Goal: Information Seeking & Learning: Check status

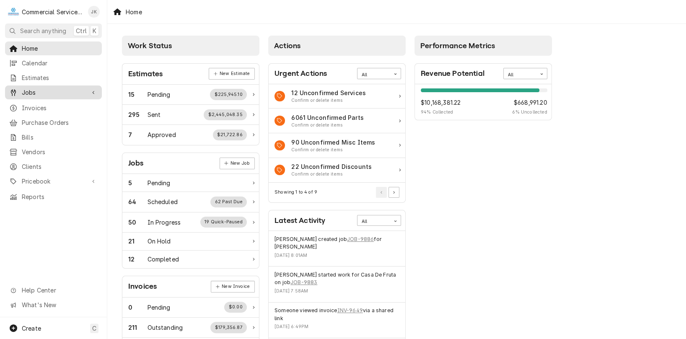
click at [32, 89] on span "Jobs" at bounding box center [53, 92] width 63 height 9
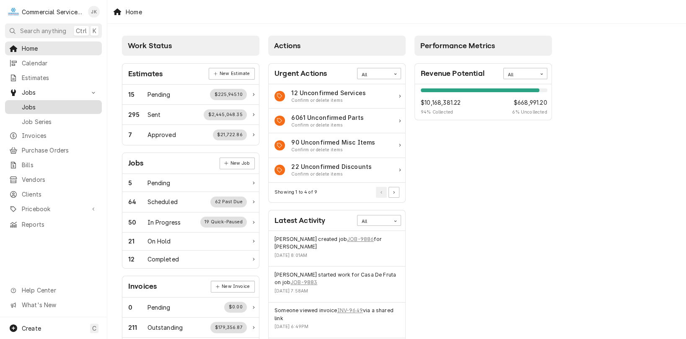
click at [54, 106] on span "Jobs" at bounding box center [60, 107] width 76 height 9
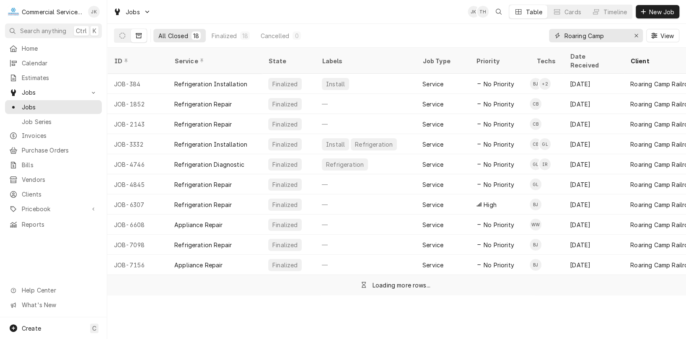
click at [606, 33] on input "Roaring Camp" at bounding box center [595, 35] width 63 height 13
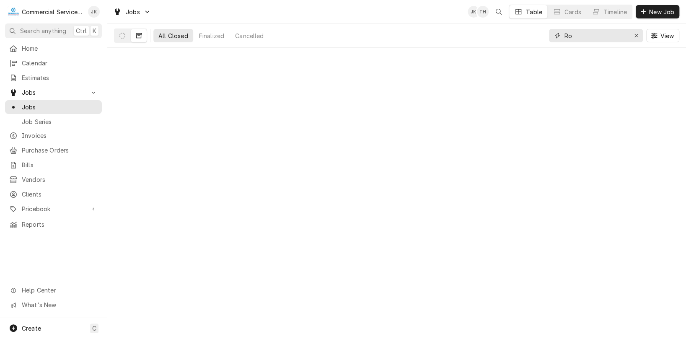
type input "R"
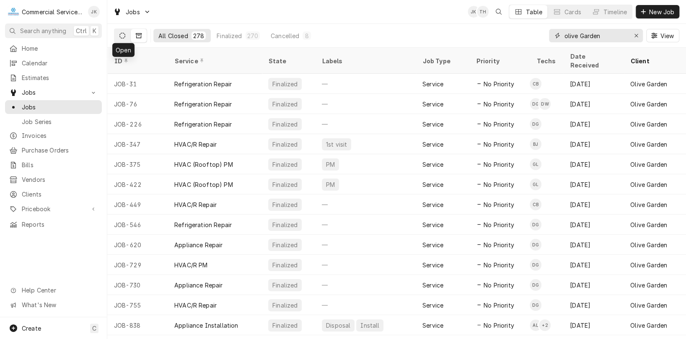
type input "olive Garden"
click at [124, 36] on icon "Dynamic Content Wrapper" at bounding box center [122, 36] width 6 height 6
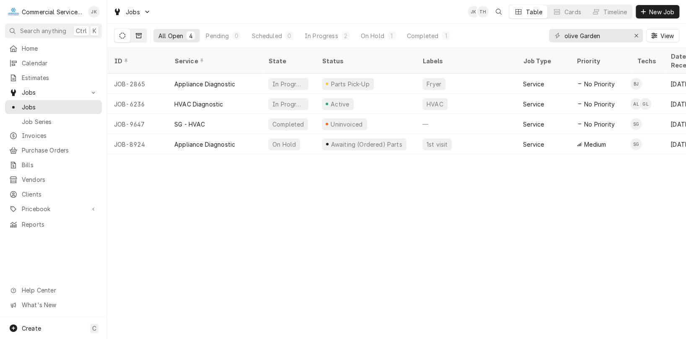
click at [139, 34] on icon "Dynamic Content Wrapper" at bounding box center [139, 35] width 6 height 5
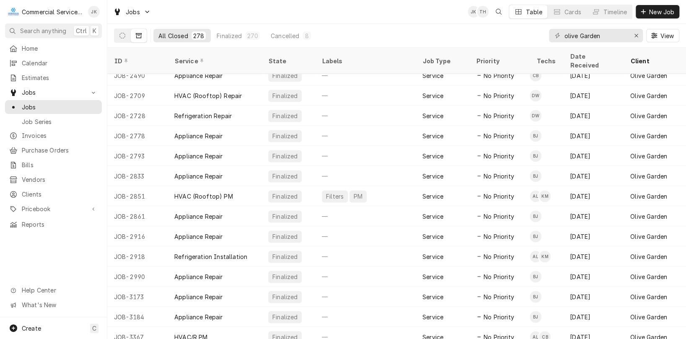
scroll to position [754, 0]
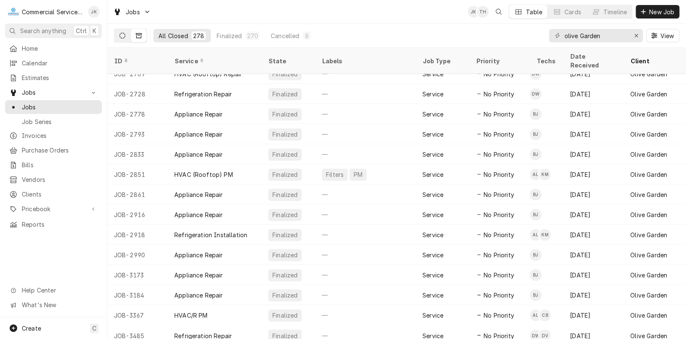
click at [121, 31] on button "Dynamic Content Wrapper" at bounding box center [122, 35] width 16 height 13
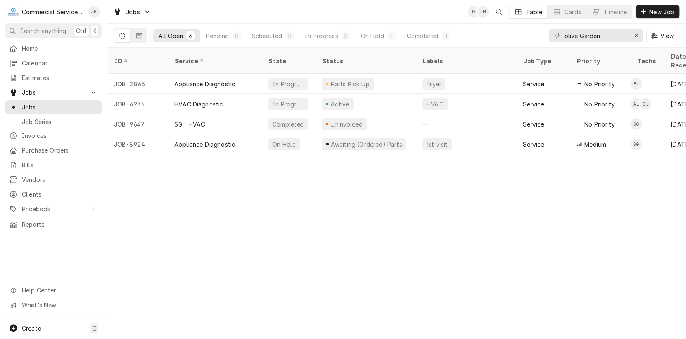
scroll to position [0, 0]
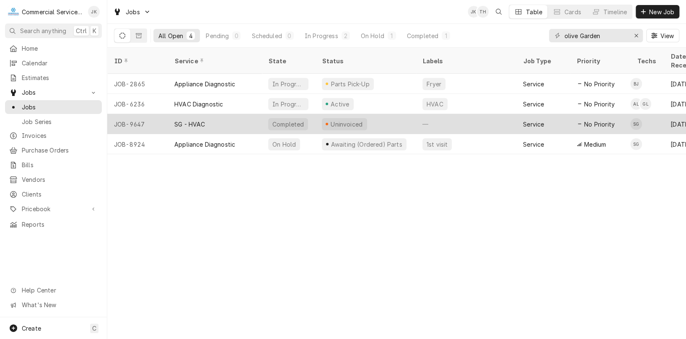
click at [354, 120] on div "Uninvoiced" at bounding box center [347, 124] width 34 height 9
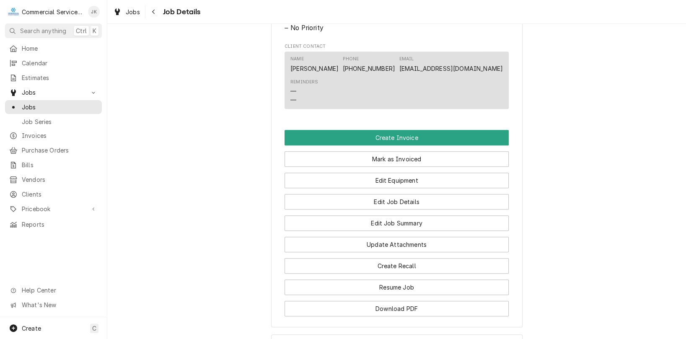
scroll to position [563, 0]
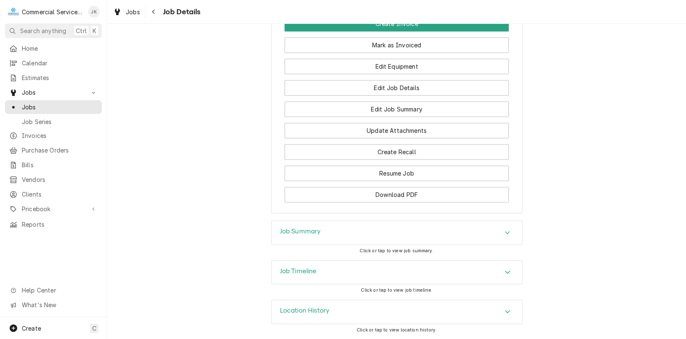
click at [367, 228] on div "Job Summary" at bounding box center [396, 232] width 250 height 23
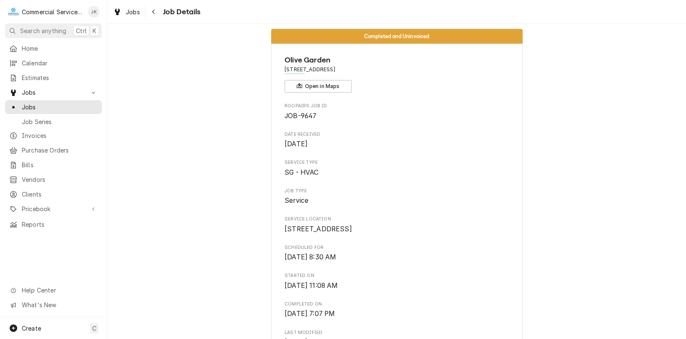
scroll to position [0, 0]
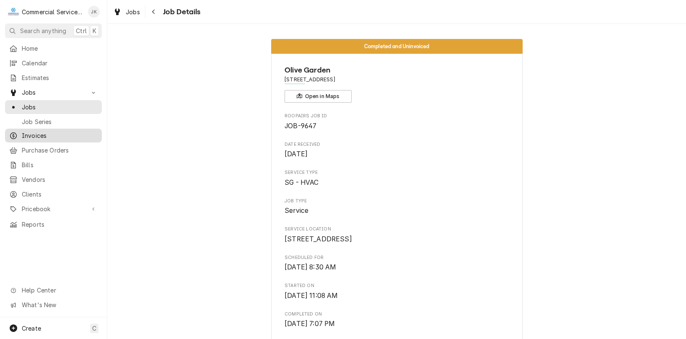
click at [49, 131] on span "Invoices" at bounding box center [60, 135] width 76 height 9
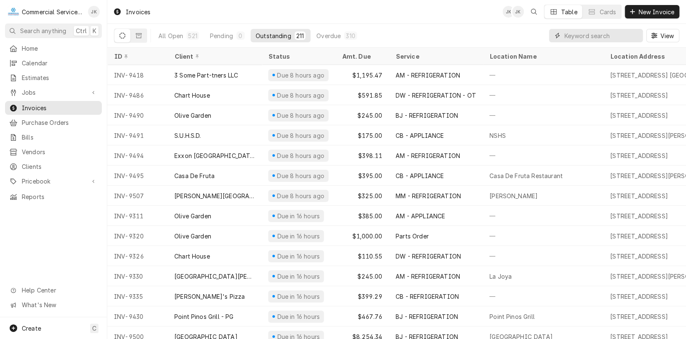
click at [611, 37] on input "Dynamic Content Wrapper" at bounding box center [601, 35] width 75 height 13
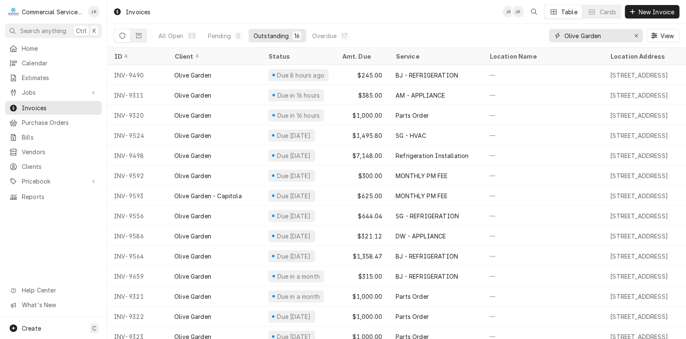
type input "Olive Garden"
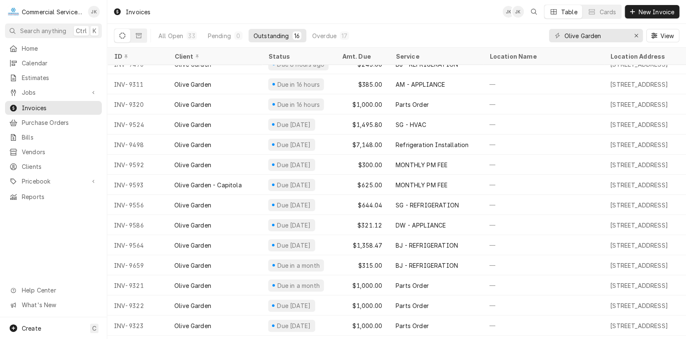
scroll to position [50, 0]
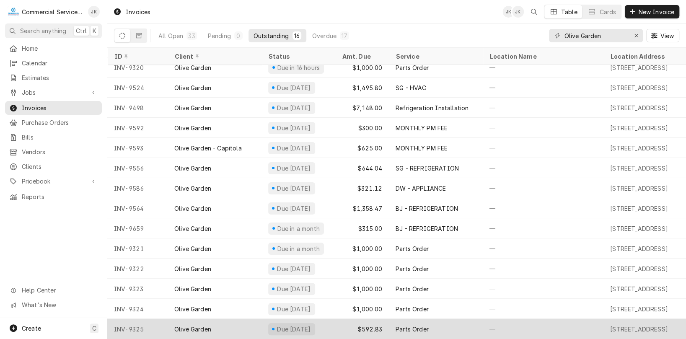
click at [399, 325] on div "Parts Order" at bounding box center [411, 329] width 33 height 9
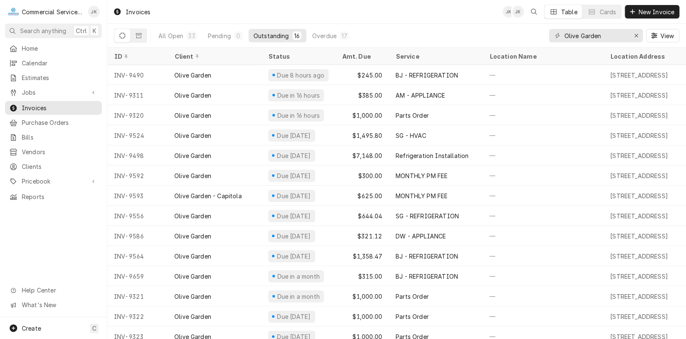
scroll to position [50, 0]
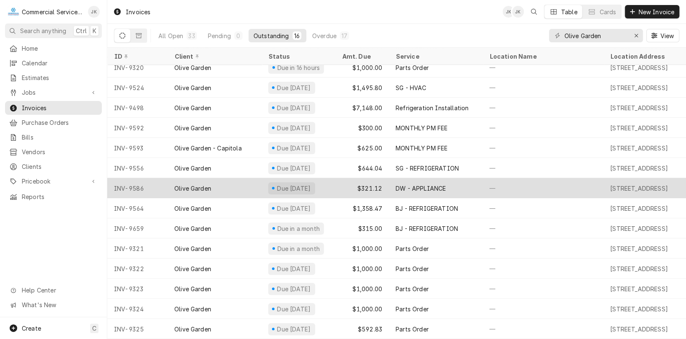
click at [294, 184] on div "Due in 22 days" at bounding box center [294, 188] width 36 height 9
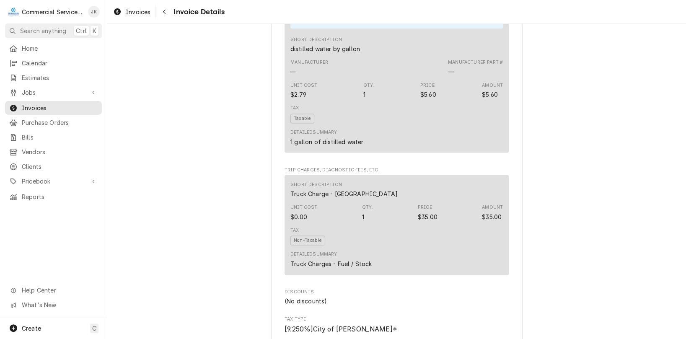
scroll to position [743, 0]
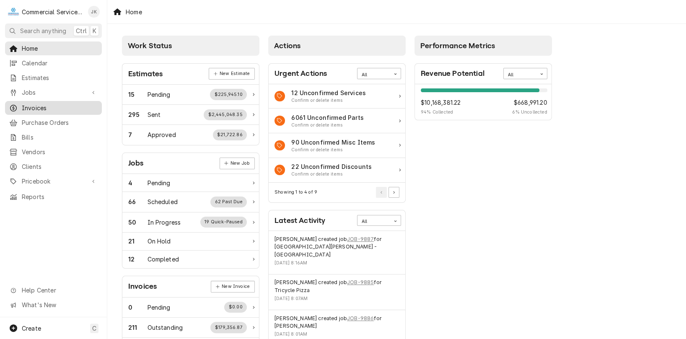
click at [66, 103] on span "Invoices" at bounding box center [60, 107] width 76 height 9
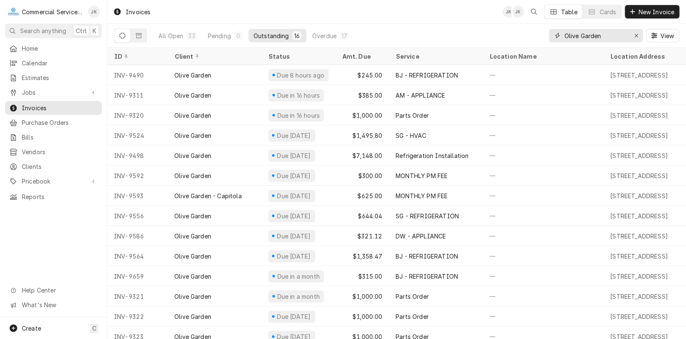
click at [610, 36] on input "Olive Garden" at bounding box center [595, 35] width 63 height 13
type input "O"
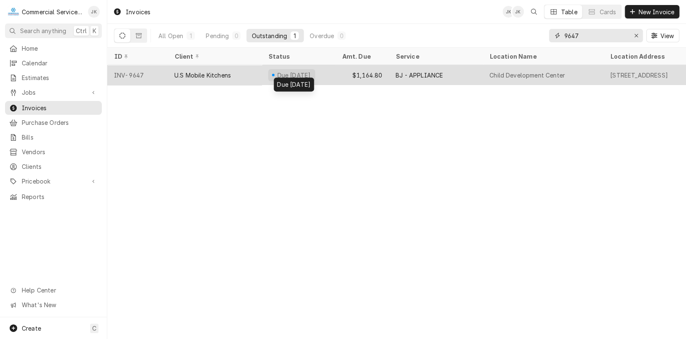
type input "9647"
click at [289, 71] on div "Due in 13 days" at bounding box center [294, 75] width 36 height 9
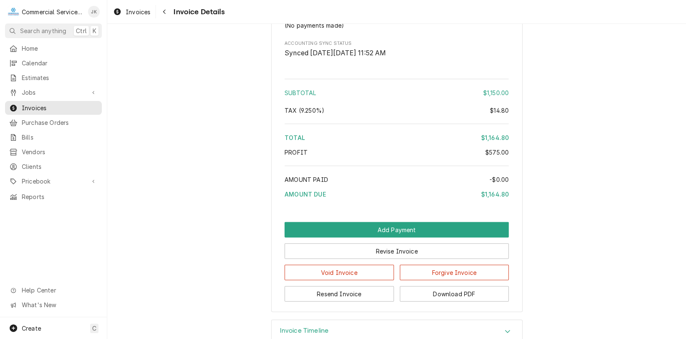
scroll to position [1212, 0]
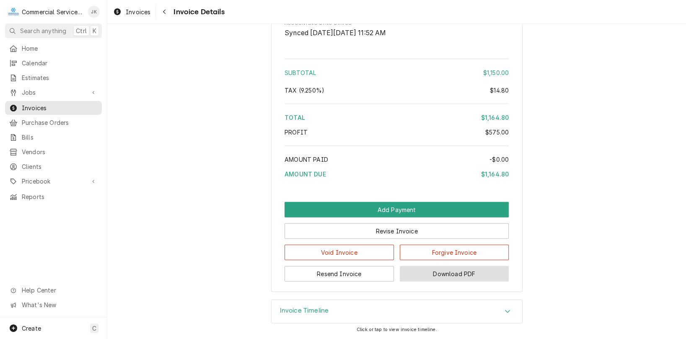
click at [436, 274] on button "Download PDF" at bounding box center [454, 273] width 109 height 15
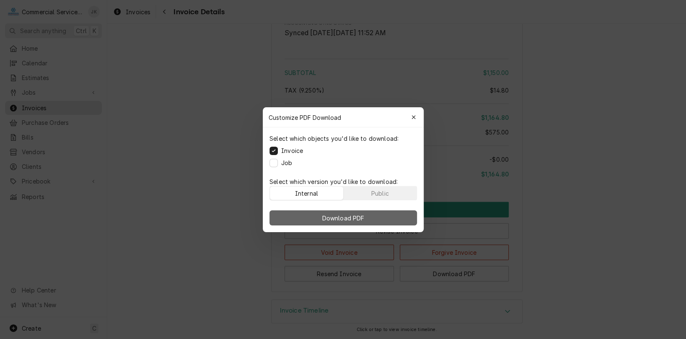
click at [364, 213] on span "Download PDF" at bounding box center [343, 217] width 46 height 9
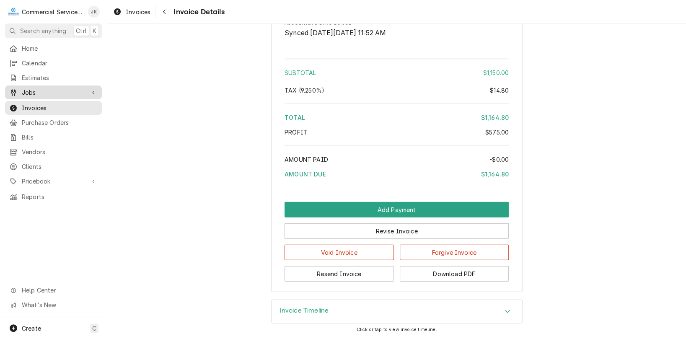
click at [37, 88] on span "Jobs" at bounding box center [53, 92] width 63 height 9
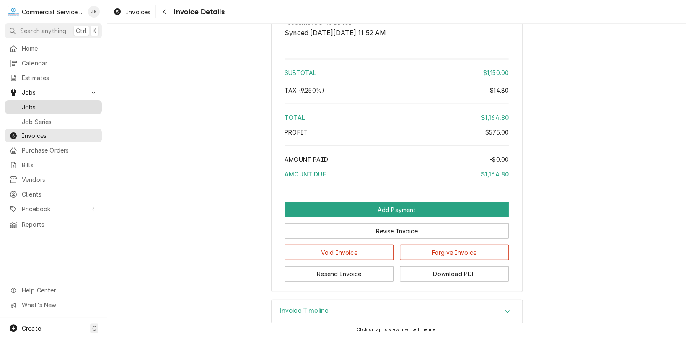
click at [46, 105] on span "Jobs" at bounding box center [60, 107] width 76 height 9
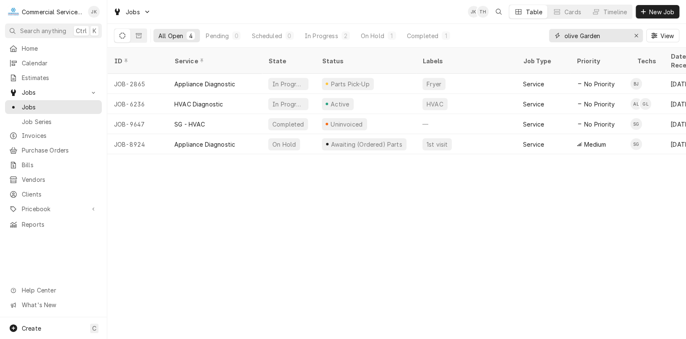
click at [603, 31] on input "olive Garden" at bounding box center [595, 35] width 63 height 13
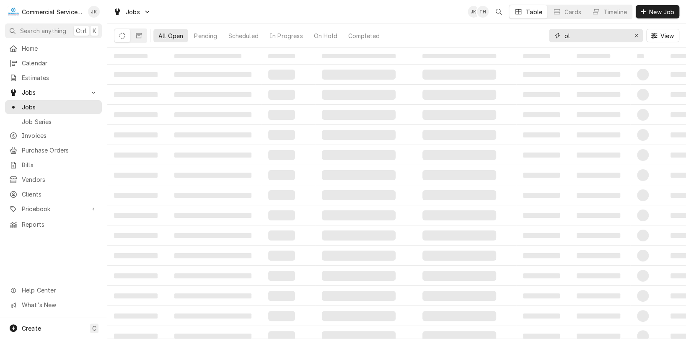
type input "o"
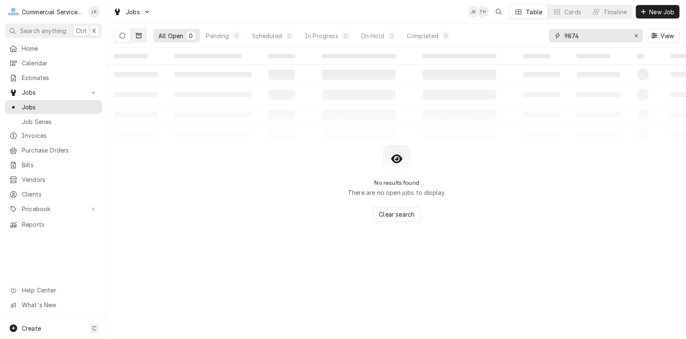
type input "9874"
click at [140, 38] on icon "Dynamic Content Wrapper" at bounding box center [139, 35] width 6 height 5
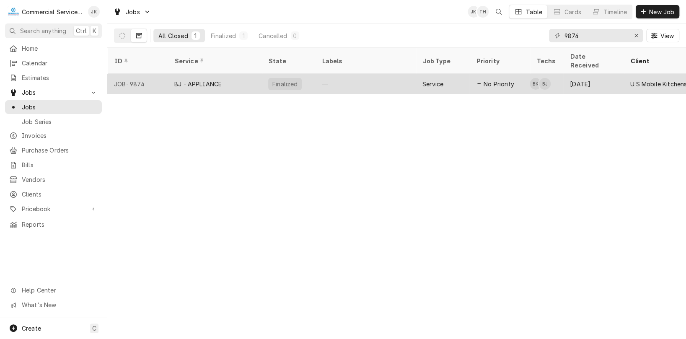
click at [445, 74] on div "Service" at bounding box center [442, 84] width 54 height 20
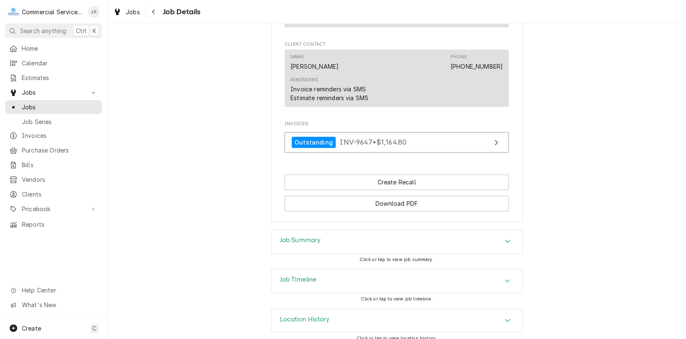
scroll to position [643, 0]
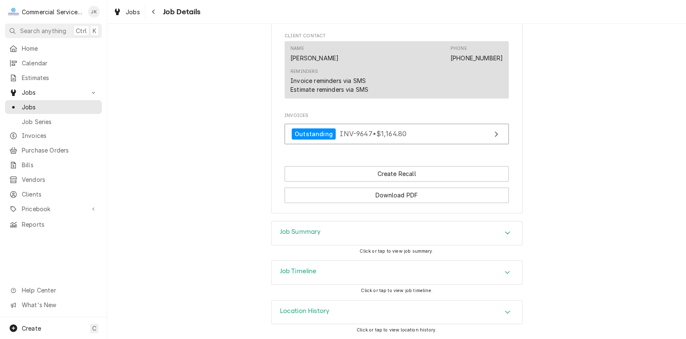
click at [367, 235] on div "Job Summary" at bounding box center [396, 232] width 250 height 23
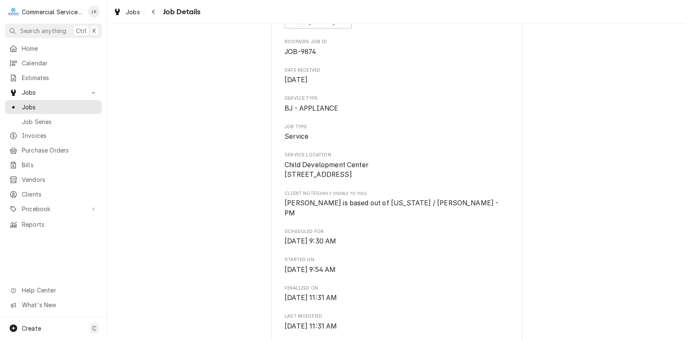
scroll to position [0, 0]
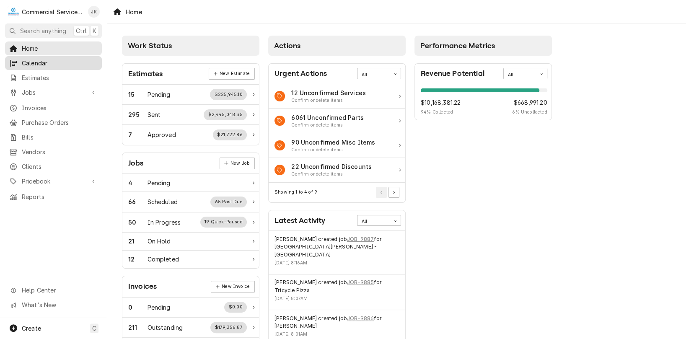
click at [45, 62] on span "Calendar" at bounding box center [60, 63] width 76 height 9
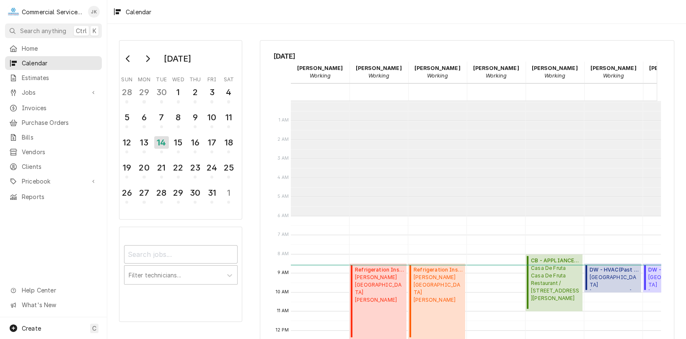
scroll to position [114, 0]
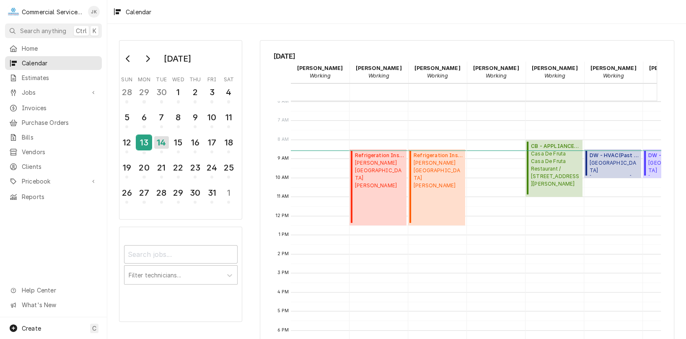
click at [145, 141] on div "13" at bounding box center [144, 142] width 15 height 14
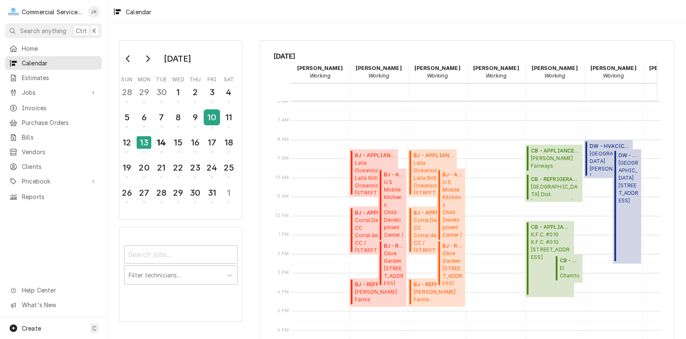
click at [210, 112] on div "10" at bounding box center [211, 117] width 15 height 14
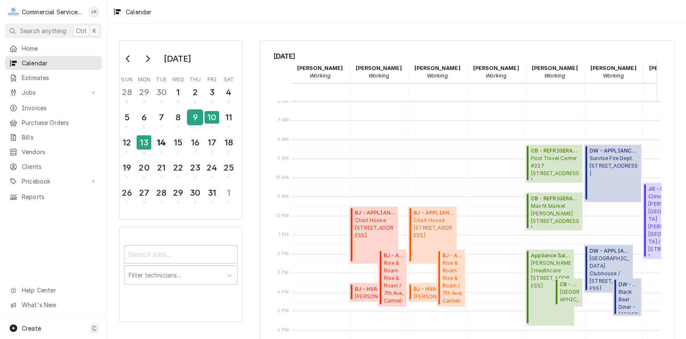
click at [193, 119] on div "9" at bounding box center [195, 117] width 15 height 14
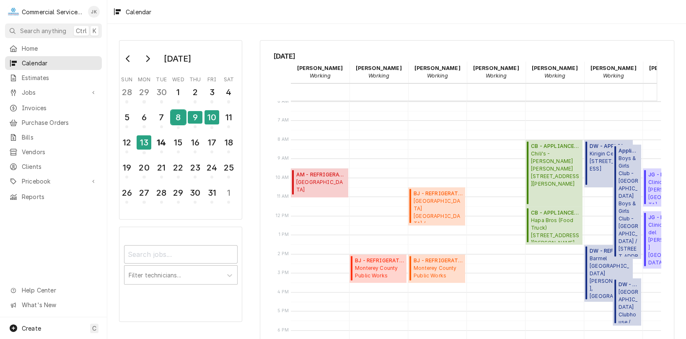
click at [174, 114] on div "8" at bounding box center [178, 117] width 15 height 14
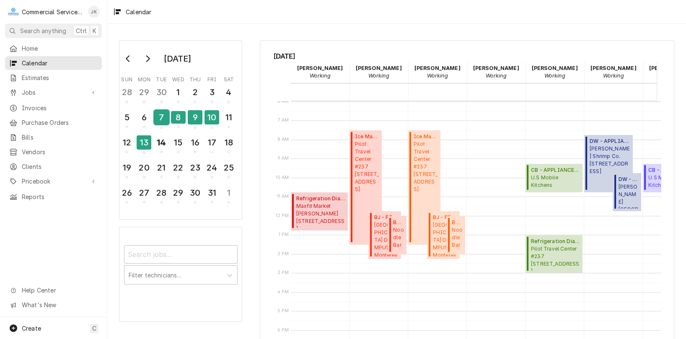
click at [161, 117] on div "7" at bounding box center [161, 117] width 15 height 14
